Goal: Find specific page/section: Find specific page/section

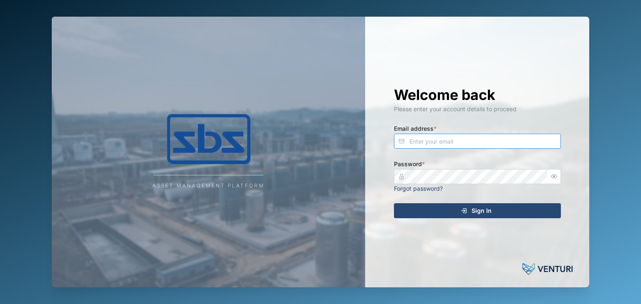
type input "[EMAIL_ADDRESS][DOMAIN_NAME]"
click at [478, 211] on span "Sign In" at bounding box center [481, 211] width 20 height 14
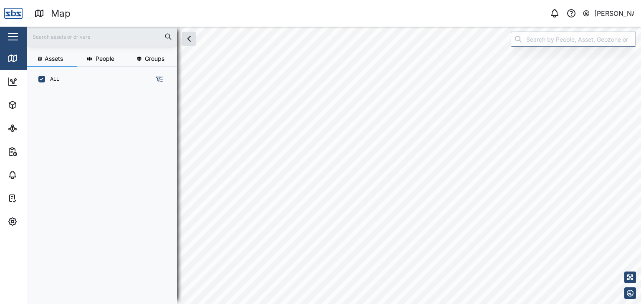
scroll to position [202, 130]
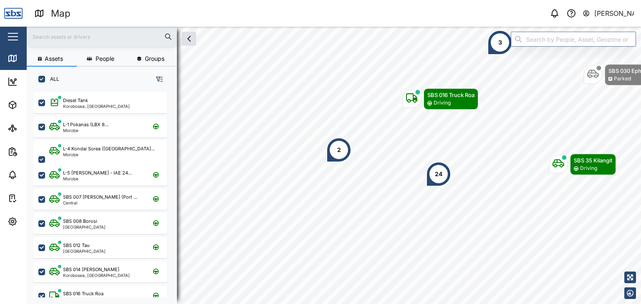
click at [50, 37] on input "text" at bounding box center [102, 36] width 140 height 13
type input "3"
type input "13"
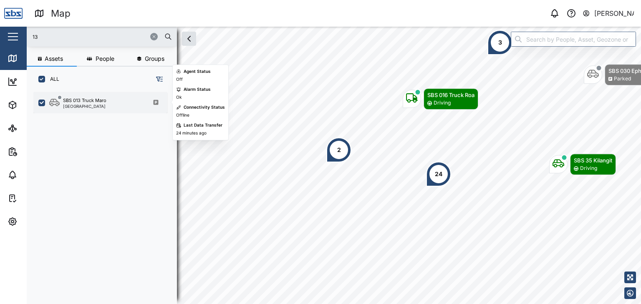
click at [94, 111] on div "SBS 013 Truck Maro [GEOGRAPHIC_DATA]" at bounding box center [100, 102] width 134 height 21
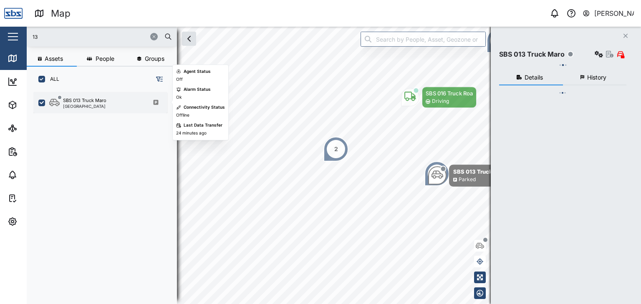
click at [87, 101] on div "SBS 013 Truck Maro" at bounding box center [84, 100] width 43 height 7
